Goal: Contribute content: Contribute content

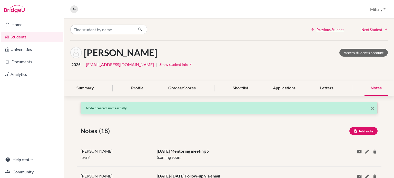
click at [13, 37] on link "Students" at bounding box center [32, 37] width 62 height 10
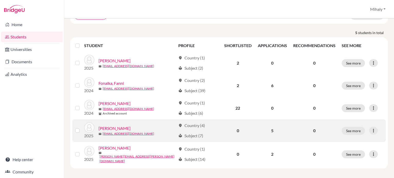
scroll to position [50, 0]
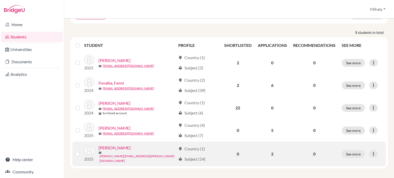
click at [116, 154] on link "[PERSON_NAME][EMAIL_ADDRESS][PERSON_NAME][DOMAIN_NAME]" at bounding box center [138, 158] width 76 height 9
click at [106, 151] on link "[PERSON_NAME]" at bounding box center [115, 148] width 32 height 6
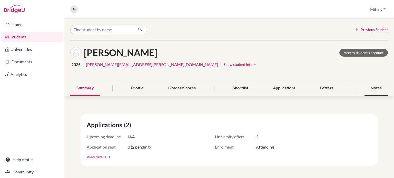
click at [371, 86] on div "Notes" at bounding box center [376, 88] width 23 height 15
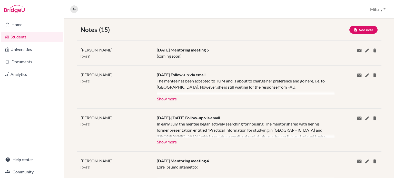
scroll to position [103, 0]
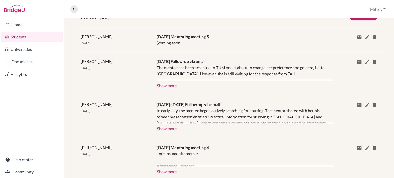
click at [179, 149] on span "[DATE] Mentoring meeting 4" at bounding box center [183, 147] width 52 height 5
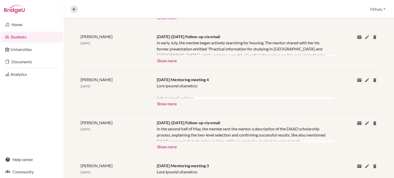
scroll to position [171, 0]
click at [166, 102] on button "Show more" at bounding box center [167, 103] width 20 height 8
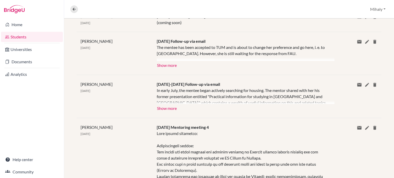
scroll to position [68, 0]
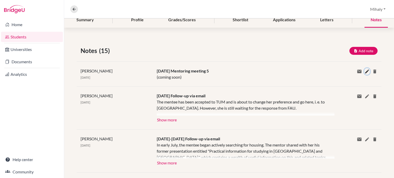
click at [365, 69] on icon at bounding box center [367, 71] width 5 height 5
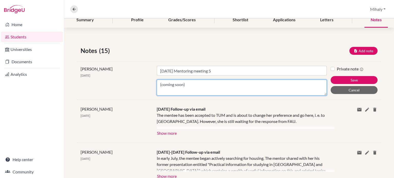
click at [197, 85] on textarea "(coming soon)" at bounding box center [242, 88] width 170 height 16
drag, startPoint x: 150, startPoint y: 84, endPoint x: 132, endPoint y: 82, distance: 17.6
click at [132, 82] on div "[PERSON_NAME] [DATE] Title [DATE] Mentoring meeting 5 Content (coming soon) Pri…" at bounding box center [229, 81] width 305 height 38
paste textarea "Main Topics: Summer and Preparation The mentee had a busy summer with travel ([…"
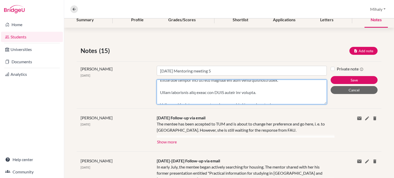
scroll to position [383, 0]
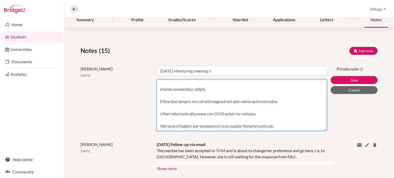
drag, startPoint x: 323, startPoint y: 94, endPoint x: 361, endPoint y: 190, distance: 103.2
click at [361, 178] on html "Home Students Universities Documents Analytics Help center Community Overview S…" at bounding box center [197, 89] width 394 height 178
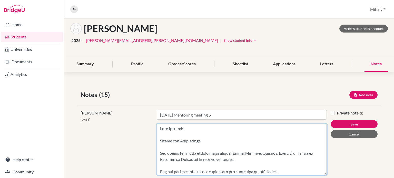
scroll to position [34, 0]
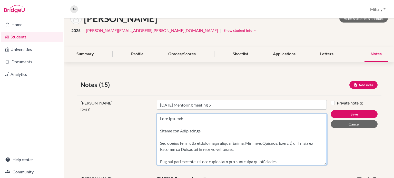
click at [191, 122] on textarea "Content" at bounding box center [242, 139] width 170 height 51
drag, startPoint x: 190, startPoint y: 126, endPoint x: 154, endPoint y: 115, distance: 37.0
click at [154, 115] on div "Title [DATE] Mentoring meeting 5 Content" at bounding box center [242, 132] width 178 height 65
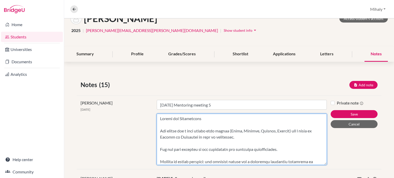
click at [166, 124] on textarea "Content" at bounding box center [242, 139] width 170 height 51
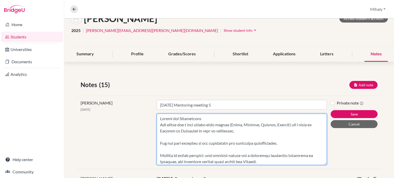
click at [236, 123] on textarea "Content" at bounding box center [242, 139] width 170 height 51
drag, startPoint x: 237, startPoint y: 125, endPoint x: 293, endPoint y: 124, distance: 55.7
click at [293, 124] on textarea "Content" at bounding box center [242, 139] width 170 height 51
drag, startPoint x: 296, startPoint y: 123, endPoint x: 236, endPoint y: 127, distance: 60.4
click at [236, 127] on textarea "Content" at bounding box center [242, 139] width 170 height 51
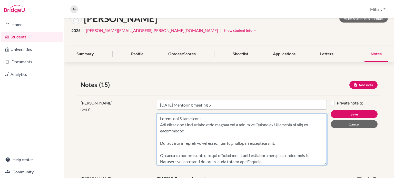
drag, startPoint x: 274, startPoint y: 123, endPoint x: 298, endPoint y: 127, distance: 24.2
click at [298, 127] on textarea "Content" at bounding box center [242, 139] width 170 height 51
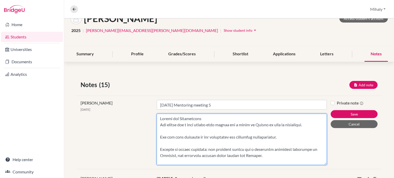
click at [205, 127] on textarea "Content" at bounding box center [242, 139] width 170 height 51
click at [206, 130] on textarea "Content" at bounding box center [242, 139] width 170 height 51
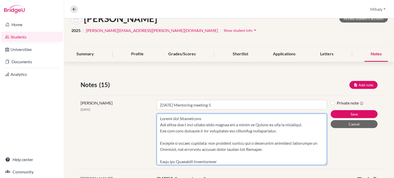
click at [258, 130] on textarea "Content" at bounding box center [242, 139] width 170 height 51
click at [243, 136] on textarea "Content" at bounding box center [242, 139] width 170 height 51
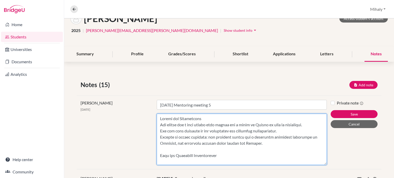
click at [240, 149] on textarea "Content" at bounding box center [242, 139] width 170 height 51
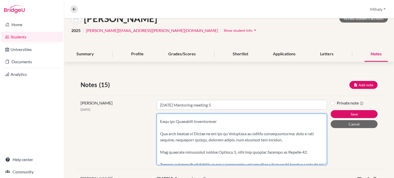
click at [227, 123] on textarea "Content" at bounding box center [242, 139] width 170 height 51
click at [220, 131] on textarea "Content" at bounding box center [242, 139] width 170 height 51
click at [220, 126] on textarea "Content" at bounding box center [242, 139] width 170 height 51
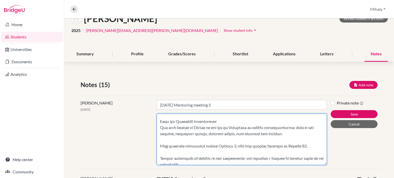
click at [160, 127] on textarea "Content" at bounding box center [242, 139] width 170 height 51
click at [160, 126] on textarea "Content" at bounding box center [242, 139] width 170 height 51
click at [222, 138] on textarea "Content" at bounding box center [242, 139] width 170 height 51
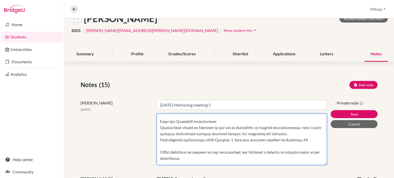
click at [232, 145] on textarea "Content" at bounding box center [242, 139] width 170 height 51
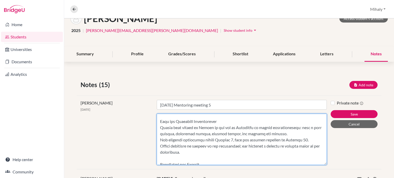
click at [267, 145] on textarea "Content" at bounding box center [242, 139] width 170 height 51
drag, startPoint x: 270, startPoint y: 145, endPoint x: 266, endPoint y: 144, distance: 3.4
click at [266, 144] on textarea "Content" at bounding box center [242, 139] width 170 height 51
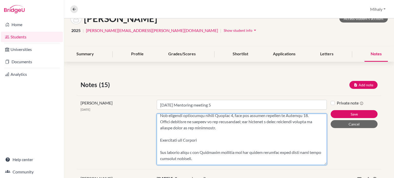
scroll to position [68, 0]
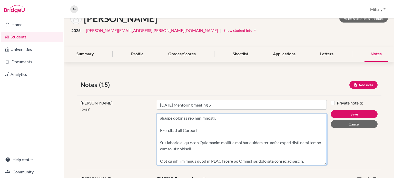
click at [179, 138] on textarea "Content" at bounding box center [242, 139] width 170 height 51
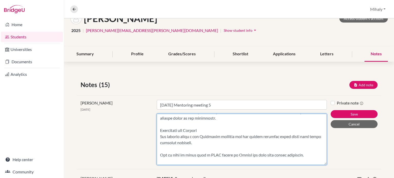
click at [212, 149] on textarea "Content" at bounding box center [242, 139] width 170 height 51
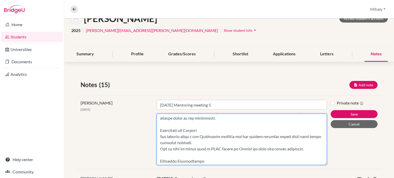
click at [182, 142] on textarea "Content" at bounding box center [242, 139] width 170 height 51
click at [232, 155] on textarea "Content" at bounding box center [242, 139] width 170 height 51
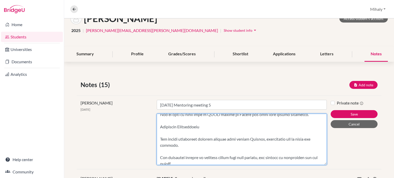
click at [205, 132] on textarea "Content" at bounding box center [242, 139] width 170 height 51
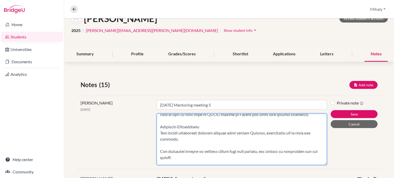
drag, startPoint x: 232, startPoint y: 133, endPoint x: 272, endPoint y: 132, distance: 39.8
click at [272, 132] on textarea "Content" at bounding box center [242, 139] width 170 height 51
drag, startPoint x: 272, startPoint y: 131, endPoint x: 232, endPoint y: 131, distance: 40.0
click at [232, 131] on textarea "Content" at bounding box center [242, 139] width 170 height 51
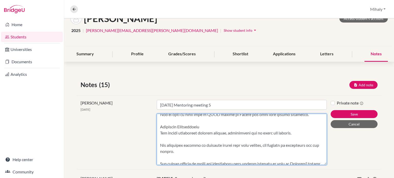
drag, startPoint x: 286, startPoint y: 134, endPoint x: 300, endPoint y: 134, distance: 13.4
click at [300, 134] on textarea "Content" at bounding box center [242, 139] width 170 height 51
click at [225, 147] on textarea "Content" at bounding box center [242, 139] width 170 height 51
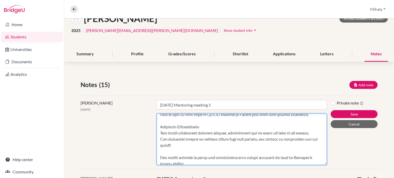
drag, startPoint x: 262, startPoint y: 146, endPoint x: 262, endPoint y: 150, distance: 3.3
click at [262, 150] on textarea "Content" at bounding box center [242, 139] width 170 height 51
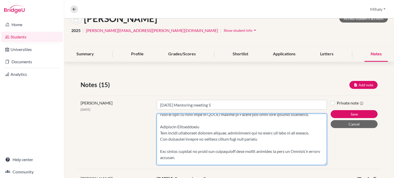
click at [234, 150] on textarea "Content" at bounding box center [242, 139] width 170 height 51
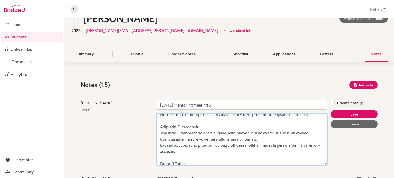
click at [300, 151] on textarea "Content" at bounding box center [242, 139] width 170 height 51
click at [252, 154] on textarea "Content" at bounding box center [242, 139] width 170 height 51
click at [214, 146] on textarea "Content" at bounding box center [242, 139] width 170 height 51
click at [213, 146] on textarea "Content" at bounding box center [242, 139] width 170 height 51
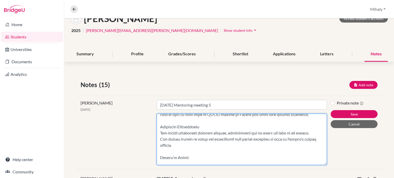
click at [216, 127] on textarea "Content" at bounding box center [242, 139] width 170 height 51
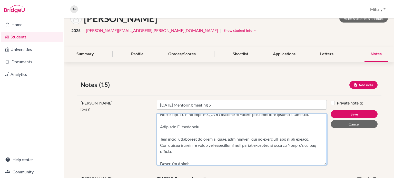
paste textarea "The mentoring process is formally closed with this session"
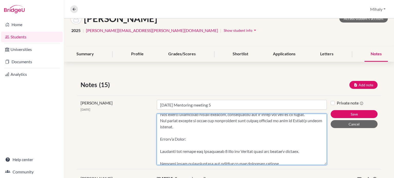
scroll to position [137, 0]
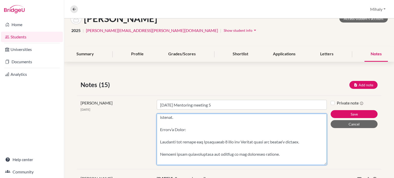
click at [198, 140] on textarea "Content" at bounding box center [242, 139] width 170 height 51
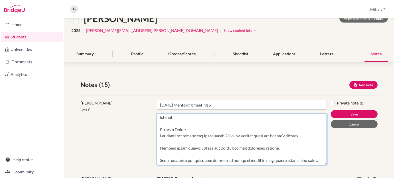
click at [194, 148] on textarea "Content" at bounding box center [242, 139] width 170 height 51
click at [251, 140] on textarea "Content" at bounding box center [242, 139] width 170 height 51
click at [250, 150] on textarea "Content" at bounding box center [242, 139] width 170 height 51
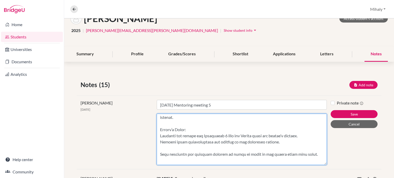
drag, startPoint x: 229, startPoint y: 141, endPoint x: 308, endPoint y: 141, distance: 79.3
click at [308, 141] on textarea "Content" at bounding box center [242, 139] width 170 height 51
click at [249, 153] on textarea "Content" at bounding box center [242, 139] width 170 height 51
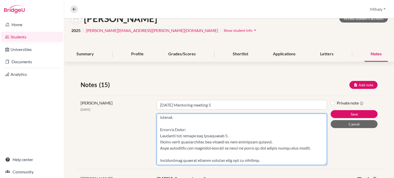
drag, startPoint x: 191, startPoint y: 154, endPoint x: 206, endPoint y: 155, distance: 15.2
click at [206, 155] on textarea "Content" at bounding box center [242, 139] width 170 height 51
drag, startPoint x: 221, startPoint y: 154, endPoint x: 290, endPoint y: 155, distance: 68.8
click at [290, 155] on textarea "Content" at bounding box center [242, 139] width 170 height 51
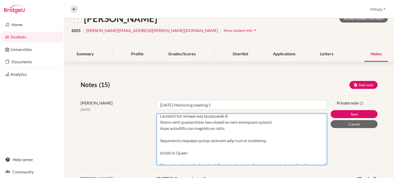
scroll to position [171, 0]
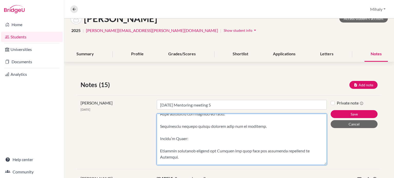
click at [173, 126] on textarea "Content" at bounding box center [242, 139] width 170 height 51
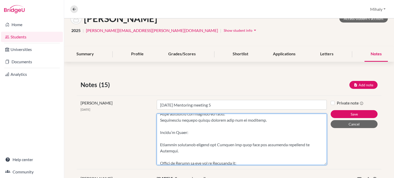
click at [170, 143] on textarea "Content" at bounding box center [242, 139] width 170 height 51
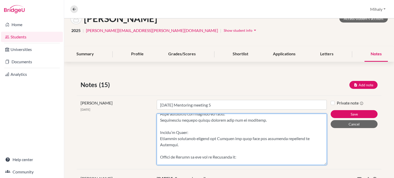
click at [184, 154] on textarea "Content" at bounding box center [242, 139] width 170 height 51
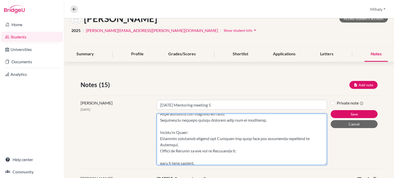
scroll to position [205, 0]
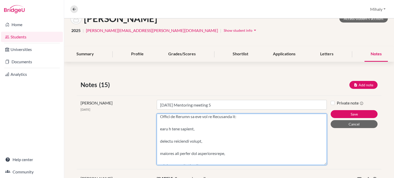
click at [256, 122] on textarea "Content" at bounding box center [242, 139] width 170 height 51
click at [254, 122] on textarea "Content" at bounding box center [242, 139] width 170 height 51
click at [282, 122] on textarea "Content" at bounding box center [242, 139] width 170 height 51
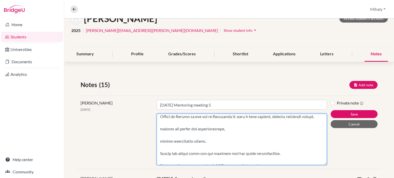
click at [207, 128] on textarea "Content" at bounding box center [242, 139] width 170 height 51
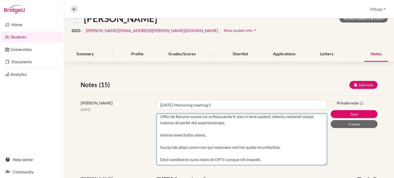
click at [257, 127] on textarea "Content" at bounding box center [242, 139] width 170 height 51
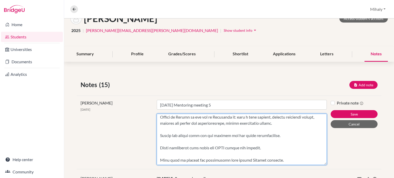
click at [227, 137] on textarea "Content" at bounding box center [242, 139] width 170 height 51
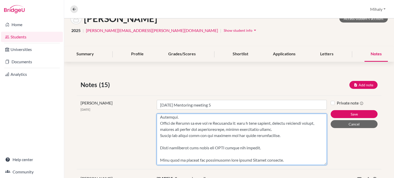
scroll to position [205, 0]
click at [218, 138] on textarea "Content" at bounding box center [242, 139] width 170 height 51
click at [217, 142] on textarea "Content" at bounding box center [242, 139] width 170 height 51
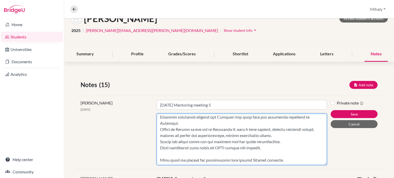
scroll to position [198, 0]
click at [199, 154] on textarea "Content" at bounding box center [242, 139] width 170 height 51
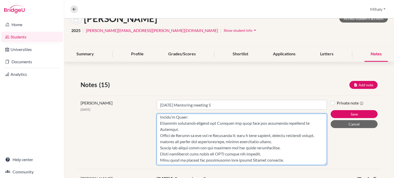
scroll to position [192, 0]
click at [195, 148] on textarea "Content" at bounding box center [242, 139] width 170 height 51
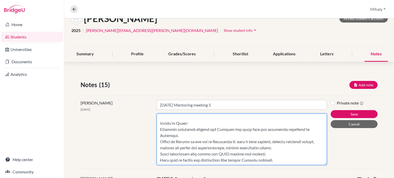
scroll to position [186, 0]
click at [279, 157] on textarea "Content" at bounding box center [242, 139] width 170 height 51
click at [279, 154] on textarea "Content" at bounding box center [242, 139] width 170 height 51
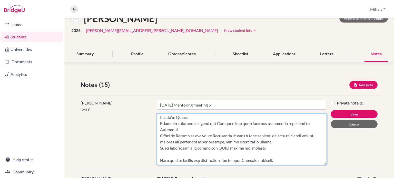
scroll to position [192, 0]
paste textarea "Update the mentor once she has settled and has final accommodation."
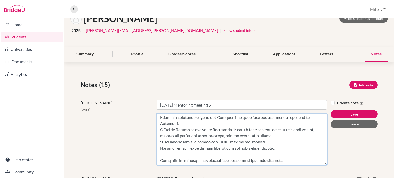
scroll to position [198, 0]
click at [275, 153] on textarea "Content" at bounding box center [242, 139] width 170 height 51
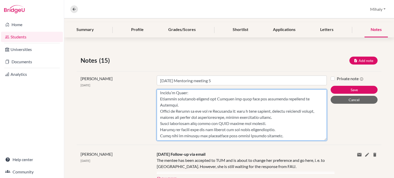
scroll to position [68, 0]
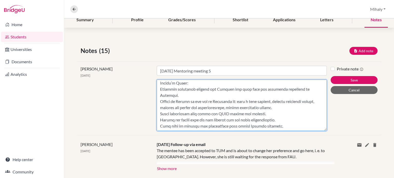
drag, startPoint x: 322, startPoint y: 130, endPoint x: 328, endPoint y: 143, distance: 15.2
drag, startPoint x: 323, startPoint y: 129, endPoint x: 332, endPoint y: 134, distance: 9.8
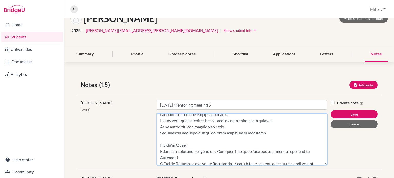
scroll to position [124, 0]
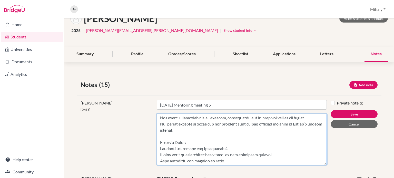
click at [182, 148] on textarea "Content" at bounding box center [242, 139] width 170 height 51
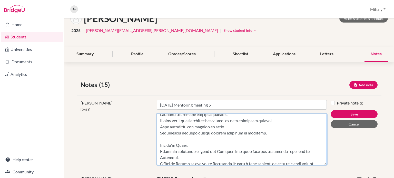
scroll to position [192, 0]
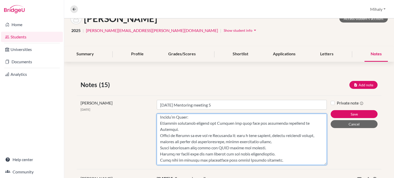
click at [181, 117] on textarea "Content" at bounding box center [242, 139] width 170 height 51
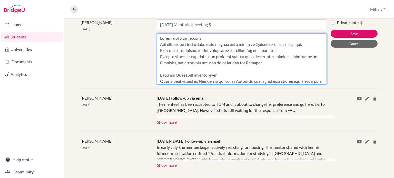
scroll to position [68, 0]
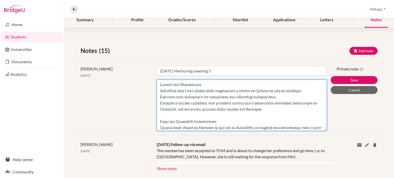
click at [230, 85] on textarea "Content" at bounding box center [242, 105] width 170 height 51
click at [180, 120] on textarea "Content" at bounding box center [242, 105] width 170 height 51
click at [224, 122] on textarea "Content" at bounding box center [242, 105] width 170 height 51
drag, startPoint x: 169, startPoint y: 90, endPoint x: 159, endPoint y: 90, distance: 10.0
click at [159, 90] on textarea "Content" at bounding box center [242, 105] width 170 height 51
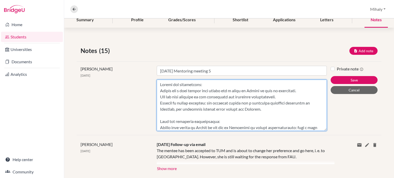
drag, startPoint x: 322, startPoint y: 129, endPoint x: 325, endPoint y: 141, distance: 13.0
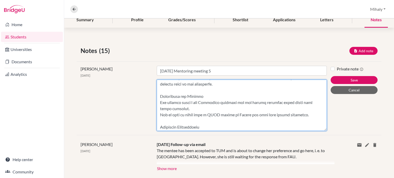
click at [189, 95] on textarea "Content" at bounding box center [242, 105] width 170 height 51
click at [211, 98] on textarea "Content" at bounding box center [242, 105] width 170 height 51
click at [182, 126] on textarea "Content" at bounding box center [242, 105] width 170 height 51
click at [201, 127] on textarea "Content" at bounding box center [242, 105] width 170 height 51
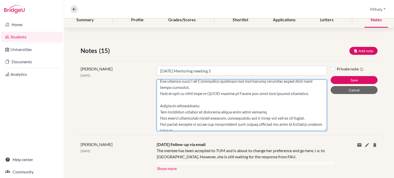
scroll to position [103, 0]
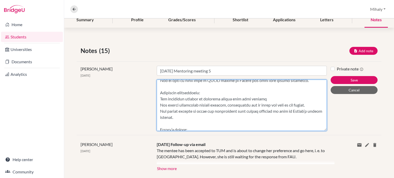
click at [260, 103] on textarea "Content" at bounding box center [242, 105] width 170 height 51
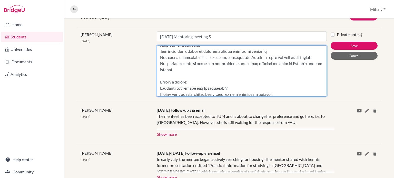
scroll to position [114, 0]
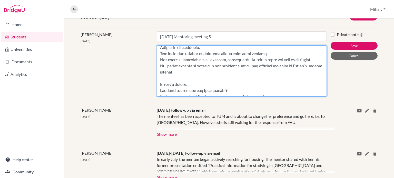
drag, startPoint x: 170, startPoint y: 49, endPoint x: 159, endPoint y: 57, distance: 13.0
click at [159, 57] on textarea "Content" at bounding box center [242, 70] width 170 height 51
drag, startPoint x: 167, startPoint y: 72, endPoint x: 159, endPoint y: 72, distance: 7.2
click at [159, 72] on textarea "Content" at bounding box center [242, 70] width 170 height 51
click at [249, 71] on textarea "Content" at bounding box center [242, 70] width 170 height 51
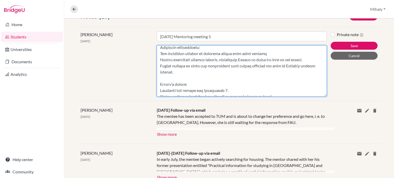
click at [253, 60] on textarea "Content" at bounding box center [242, 70] width 170 height 51
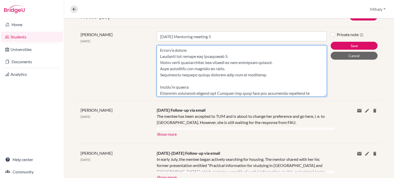
drag, startPoint x: 322, startPoint y: 96, endPoint x: 324, endPoint y: 100, distance: 4.6
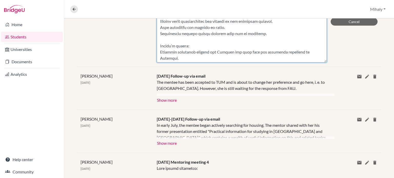
scroll to position [124, 0]
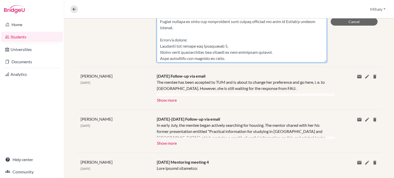
click at [161, 52] on textarea "Content" at bounding box center [242, 36] width 170 height 51
drag, startPoint x: 162, startPoint y: 57, endPoint x: 156, endPoint y: 58, distance: 5.7
click at [157, 58] on textarea "Content" at bounding box center [242, 36] width 170 height 51
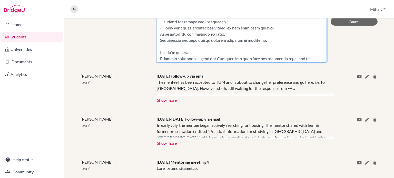
scroll to position [158, 0]
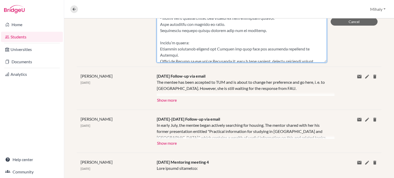
click at [239, 21] on textarea "Content" at bounding box center [242, 36] width 170 height 51
click at [239, 19] on textarea "Content" at bounding box center [242, 36] width 170 height 51
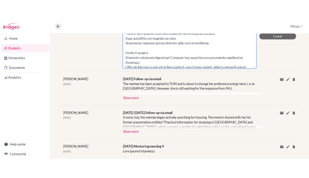
scroll to position [133, 0]
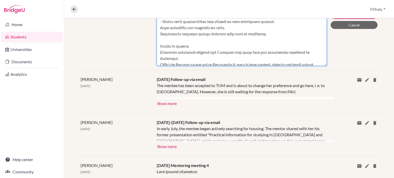
click at [282, 28] on textarea "Content" at bounding box center [242, 40] width 170 height 51
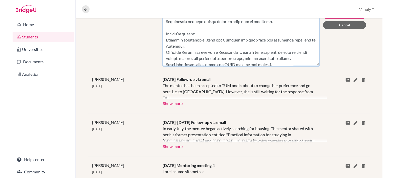
scroll to position [158, 0]
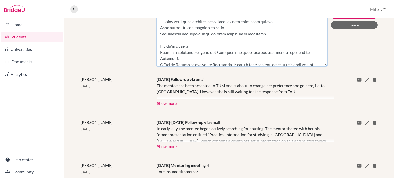
drag, startPoint x: 161, startPoint y: 33, endPoint x: 157, endPoint y: 33, distance: 4.4
click at [157, 33] on textarea "Content" at bounding box center [242, 40] width 170 height 51
click at [228, 31] on textarea "Content" at bounding box center [242, 40] width 170 height 51
drag, startPoint x: 161, startPoint y: 40, endPoint x: 157, endPoint y: 40, distance: 3.9
click at [157, 40] on textarea "Content" at bounding box center [242, 40] width 170 height 51
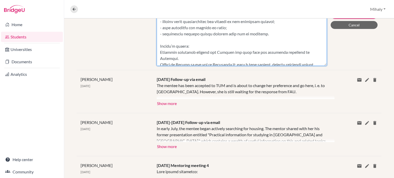
drag, startPoint x: 161, startPoint y: 59, endPoint x: 157, endPoint y: 58, distance: 4.1
click at [157, 58] on textarea "Content" at bounding box center [242, 40] width 170 height 51
click at [217, 62] on textarea "Content" at bounding box center [242, 40] width 170 height 51
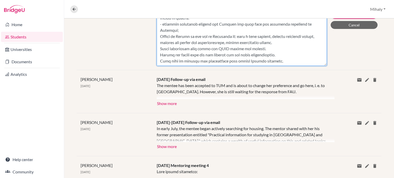
click at [159, 36] on textarea "Content" at bounding box center [242, 40] width 170 height 51
click at [294, 41] on textarea "Content" at bounding box center [242, 40] width 170 height 51
drag, startPoint x: 161, startPoint y: 49, endPoint x: 158, endPoint y: 48, distance: 2.7
click at [158, 48] on textarea "Content" at bounding box center [242, 40] width 170 height 51
click at [267, 48] on textarea "Content" at bounding box center [242, 40] width 170 height 51
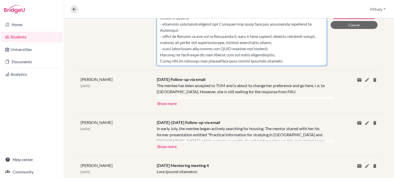
drag, startPoint x: 161, startPoint y: 54, endPoint x: 157, endPoint y: 54, distance: 3.9
click at [157, 54] on textarea "Content" at bounding box center [242, 40] width 170 height 51
click at [295, 54] on textarea "Content" at bounding box center [242, 40] width 170 height 51
click at [158, 60] on textarea "Content" at bounding box center [242, 40] width 170 height 51
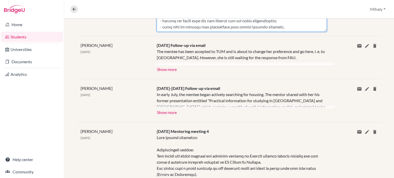
drag, startPoint x: 323, startPoint y: 30, endPoint x: 324, endPoint y: 36, distance: 5.7
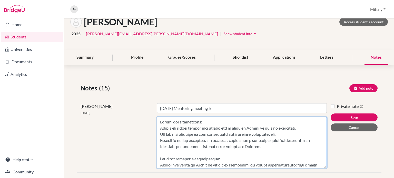
scroll to position [34, 0]
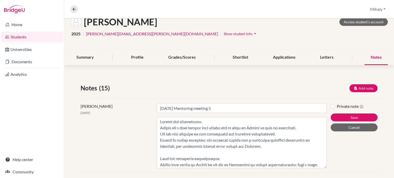
scroll to position [0, 0]
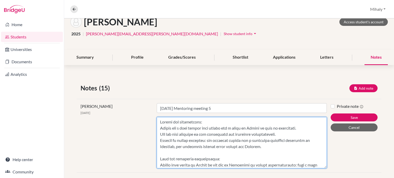
click at [189, 130] on textarea "Content" at bounding box center [242, 142] width 170 height 51
click at [221, 137] on textarea "Content" at bounding box center [242, 142] width 170 height 51
click at [196, 136] on textarea "Content" at bounding box center [242, 142] width 170 height 51
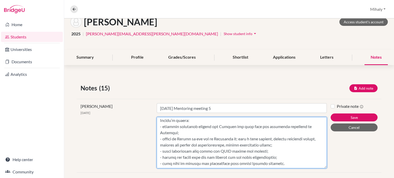
scroll to position [192, 0]
click at [285, 163] on textarea "Content" at bounding box center [242, 142] width 170 height 51
click at [255, 161] on textarea "Content" at bounding box center [242, 142] width 170 height 51
click at [190, 139] on textarea "Content" at bounding box center [242, 142] width 170 height 51
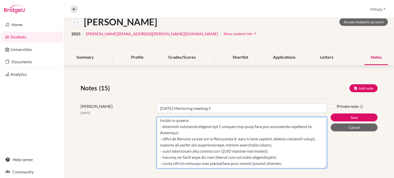
click at [190, 139] on textarea "Content" at bounding box center [242, 142] width 170 height 51
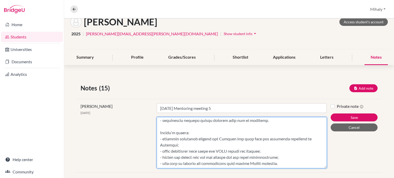
scroll to position [180, 0]
click at [190, 133] on textarea "Content" at bounding box center [242, 142] width 170 height 51
click at [194, 131] on textarea "Content" at bounding box center [242, 142] width 170 height 51
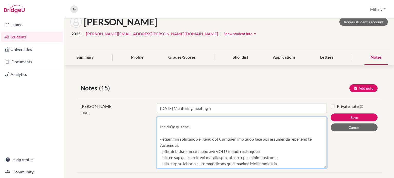
paste textarea "- travel to [GEOGRAPHIC_DATA] at the end of September to: open a bank account, …"
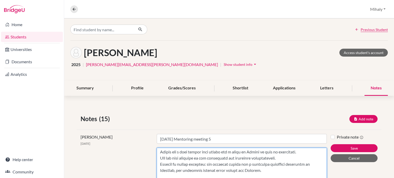
scroll to position [0, 0]
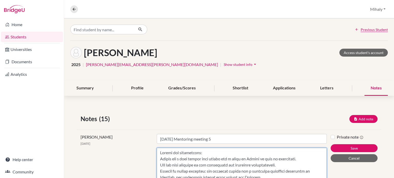
drag, startPoint x: 160, startPoint y: 151, endPoint x: 162, endPoint y: 148, distance: 4.4
click at [160, 151] on textarea "Content" at bounding box center [242, 173] width 170 height 51
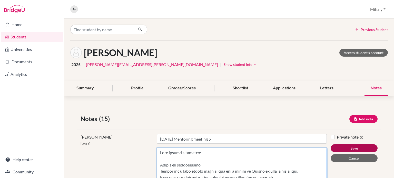
type textarea "Main topics discussed: Summer and preparation: [PERSON_NAME] had a busy summer …"
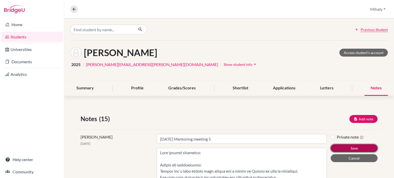
click at [346, 147] on button "Save" at bounding box center [354, 149] width 47 height 8
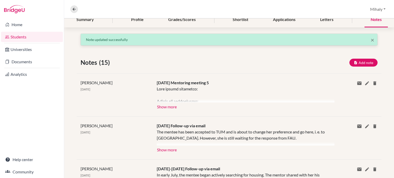
scroll to position [68, 0]
click at [174, 107] on button "Show more" at bounding box center [167, 107] width 20 height 8
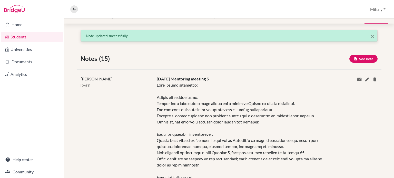
scroll to position [34, 0]
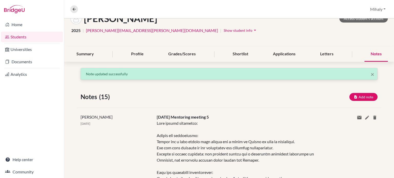
click at [26, 36] on link "Students" at bounding box center [32, 37] width 62 height 10
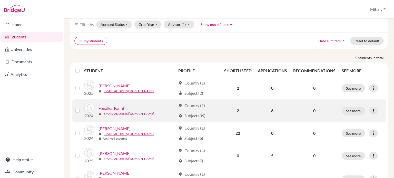
scroll to position [50, 0]
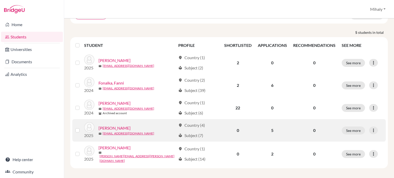
click at [117, 130] on link "[PERSON_NAME]" at bounding box center [115, 128] width 32 height 6
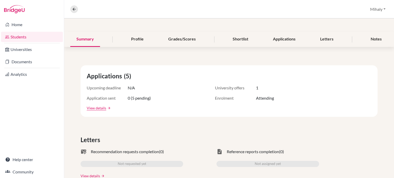
scroll to position [68, 0]
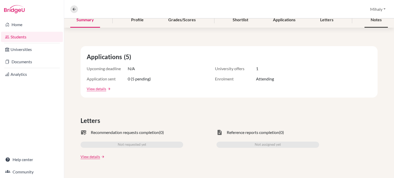
click at [375, 19] on div "Notes" at bounding box center [376, 20] width 23 height 15
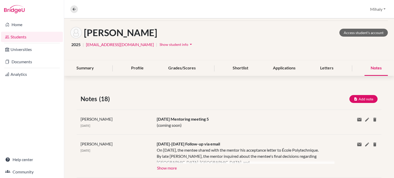
scroll to position [34, 0]
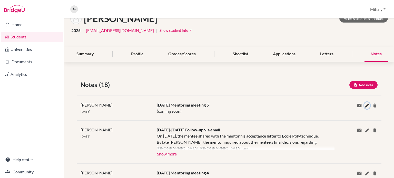
click at [365, 104] on icon at bounding box center [367, 105] width 5 height 5
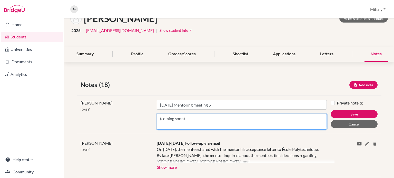
drag, startPoint x: 193, startPoint y: 119, endPoint x: 128, endPoint y: 119, distance: 64.2
click at [128, 119] on div "Mihaly Toth 01 Oct 2025 Title Sep 24 Mentoring meeting 5 Content (coming soon) …" at bounding box center [229, 115] width 305 height 38
paste textarea "Main topics discussed: Start of studies: The mentee has already moved near Pari…"
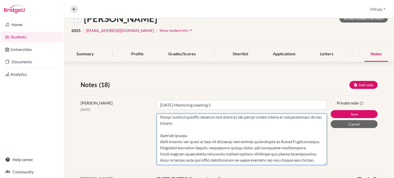
scroll to position [174, 0]
drag, startPoint x: 320, startPoint y: 127, endPoint x: 345, endPoint y: 190, distance: 67.9
click at [345, 178] on html "Home Students Universities Documents Analytics Help center Community Overview S…" at bounding box center [197, 89] width 394 height 178
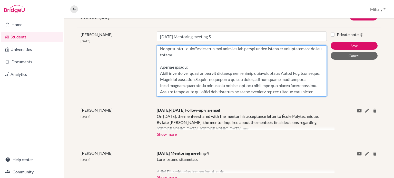
scroll to position [137, 0]
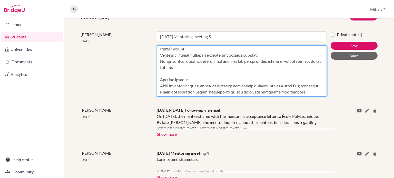
drag, startPoint x: 162, startPoint y: 61, endPoint x: 158, endPoint y: 61, distance: 3.9
click at [158, 61] on textarea "Content" at bounding box center [242, 70] width 170 height 51
click at [272, 62] on textarea "Content" at bounding box center [242, 70] width 170 height 51
drag, startPoint x: 162, startPoint y: 68, endPoint x: 151, endPoint y: 67, distance: 11.1
click at [151, 67] on div "Mihaly Toth 01 Oct 2025 Title Sep 24 Mentoring meeting 5 Content Private note S…" at bounding box center [229, 64] width 305 height 74
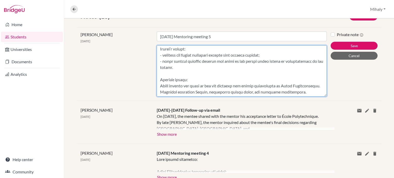
scroll to position [171, 0]
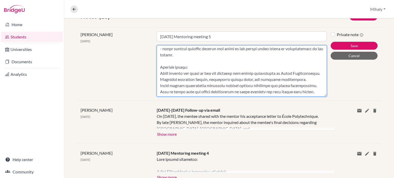
click at [161, 58] on textarea "Content" at bounding box center [242, 70] width 170 height 51
click at [190, 64] on textarea "Content" at bounding box center [242, 70] width 170 height 51
drag, startPoint x: 161, startPoint y: 71, endPoint x: 157, endPoint y: 70, distance: 3.9
click at [157, 70] on textarea "Content" at bounding box center [242, 70] width 170 height 51
click at [301, 71] on textarea "Content" at bounding box center [242, 70] width 170 height 51
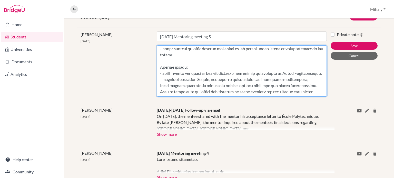
click at [159, 75] on textarea "Content" at bounding box center [242, 70] width 170 height 51
click at [195, 83] on textarea "Content" at bounding box center [242, 70] width 170 height 51
drag, startPoint x: 161, startPoint y: 87, endPoint x: 158, endPoint y: 87, distance: 3.6
click at [158, 87] on textarea "Content" at bounding box center [242, 70] width 170 height 51
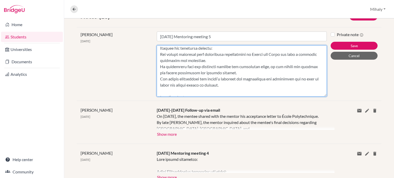
scroll to position [103, 0]
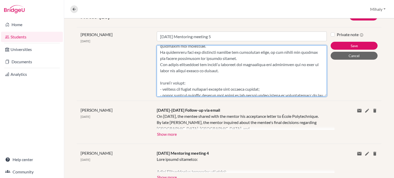
click at [204, 84] on textarea "Content" at bounding box center [242, 70] width 170 height 51
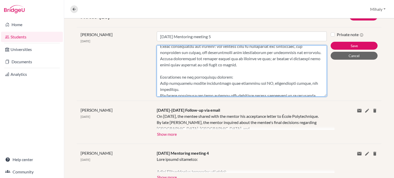
scroll to position [0, 0]
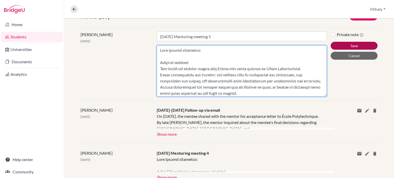
type textarea "Main topics discussed: Start of studies: The mentee has already moved near Pari…"
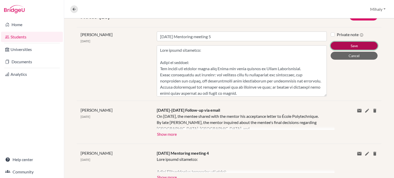
click at [353, 44] on button "Save" at bounding box center [354, 46] width 47 height 8
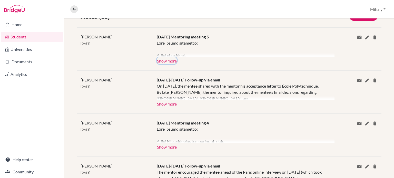
click at [167, 61] on button "Show more" at bounding box center [167, 61] width 20 height 8
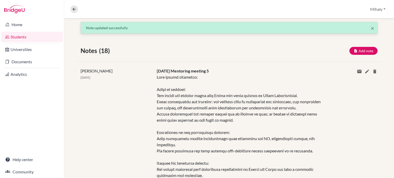
scroll to position [0, 0]
